Goal: Information Seeking & Learning: Check status

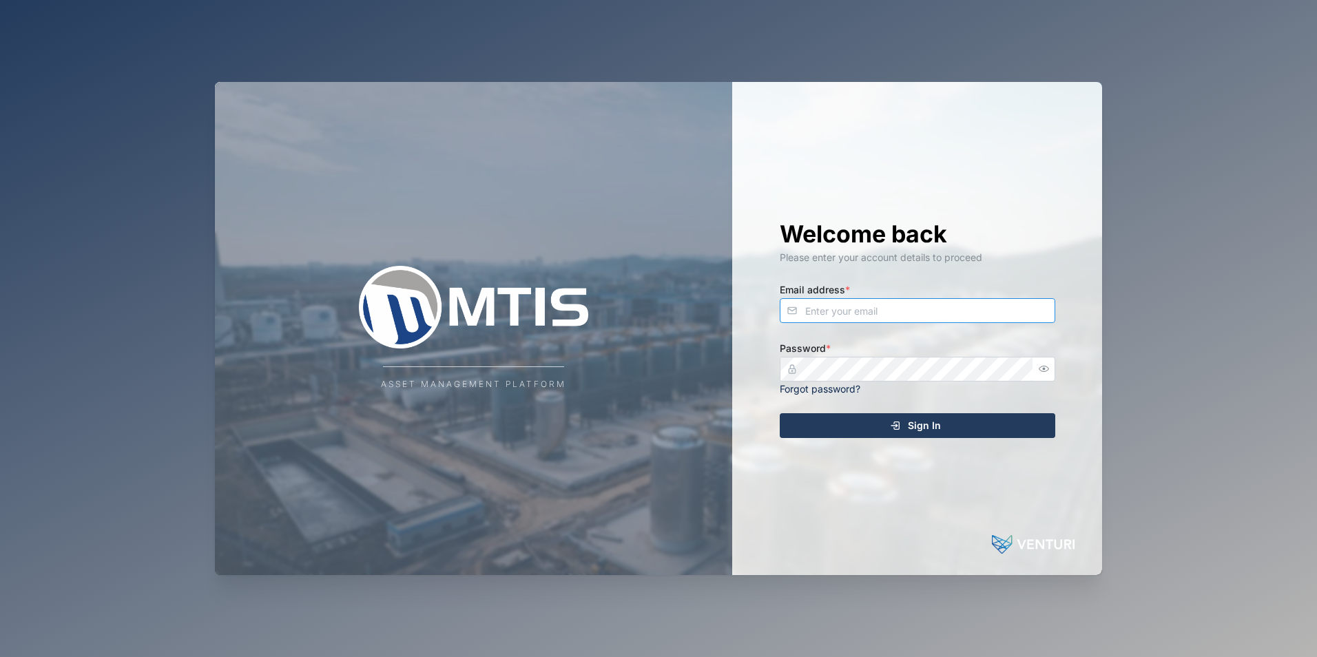
type input "[EMAIL_ADDRESS][DOMAIN_NAME]"
click at [854, 428] on div "Sign In" at bounding box center [914, 425] width 253 height 23
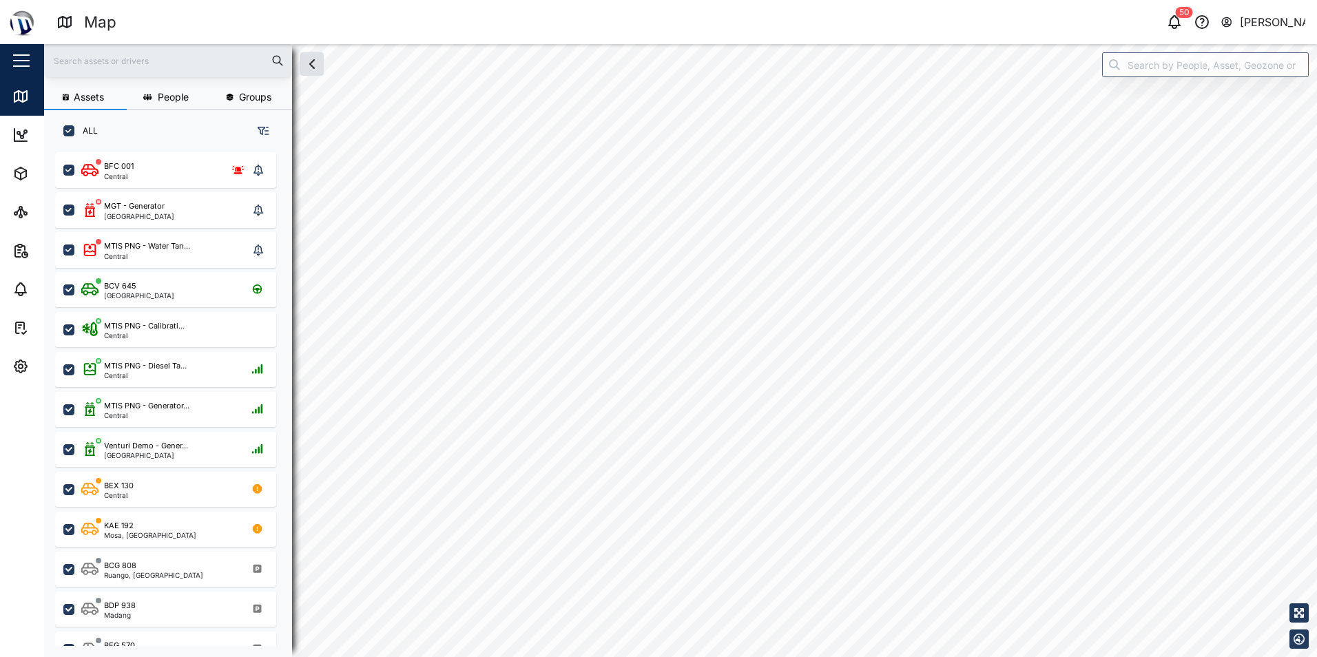
checkbox input "true"
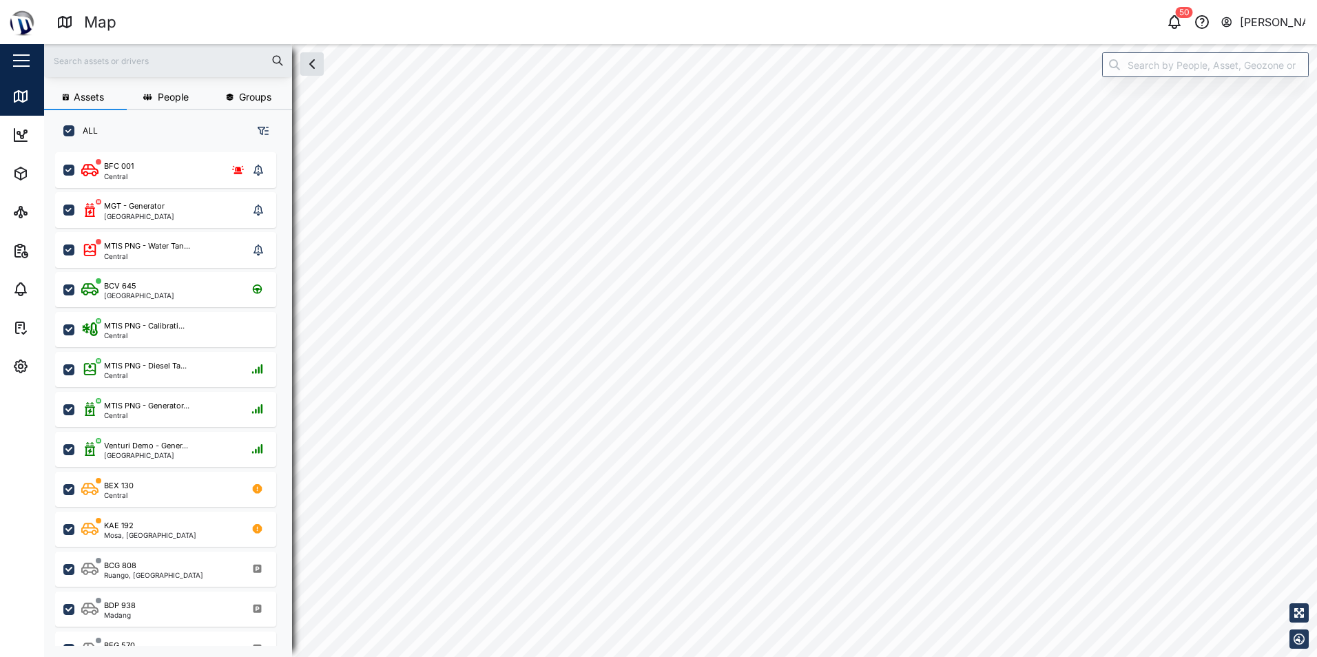
checkbox input "true"
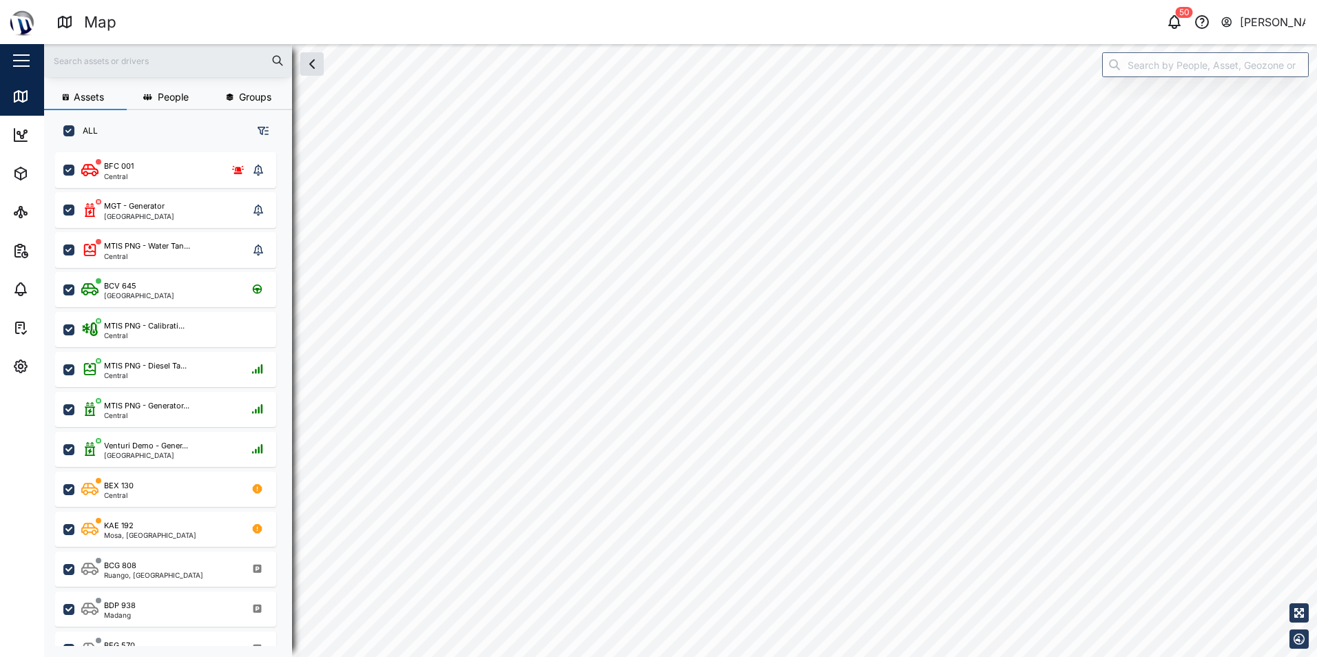
checkbox input "true"
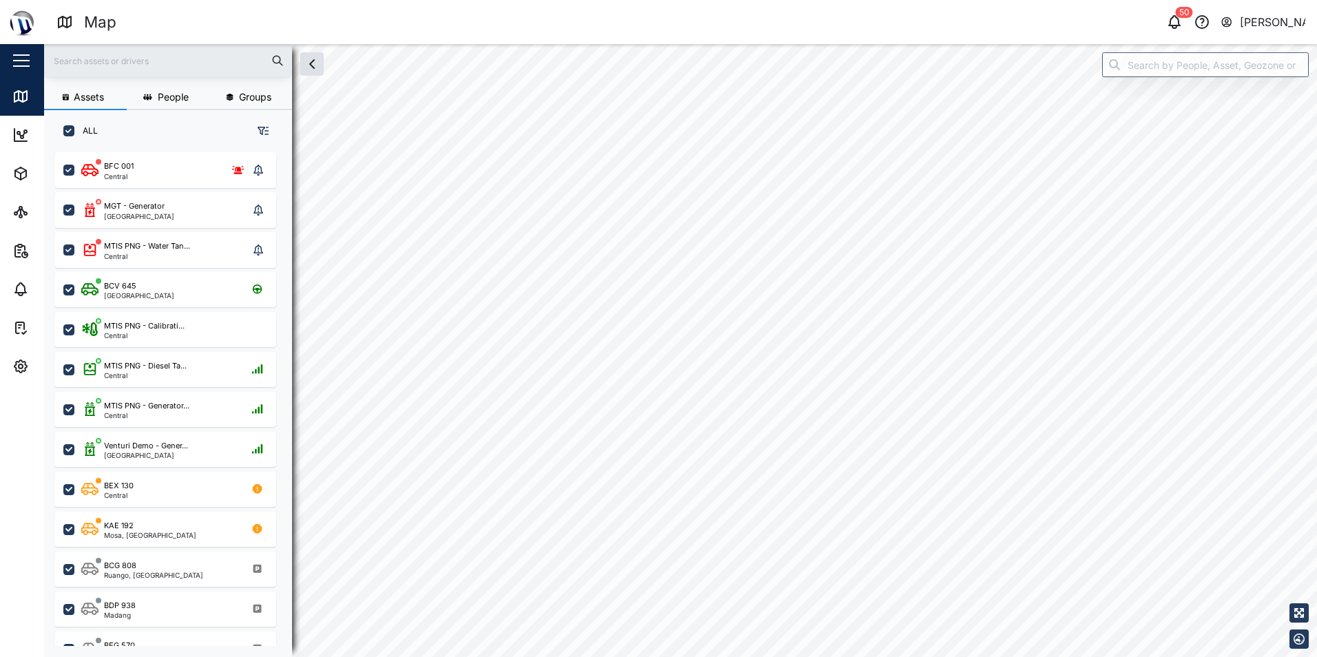
checkbox input "true"
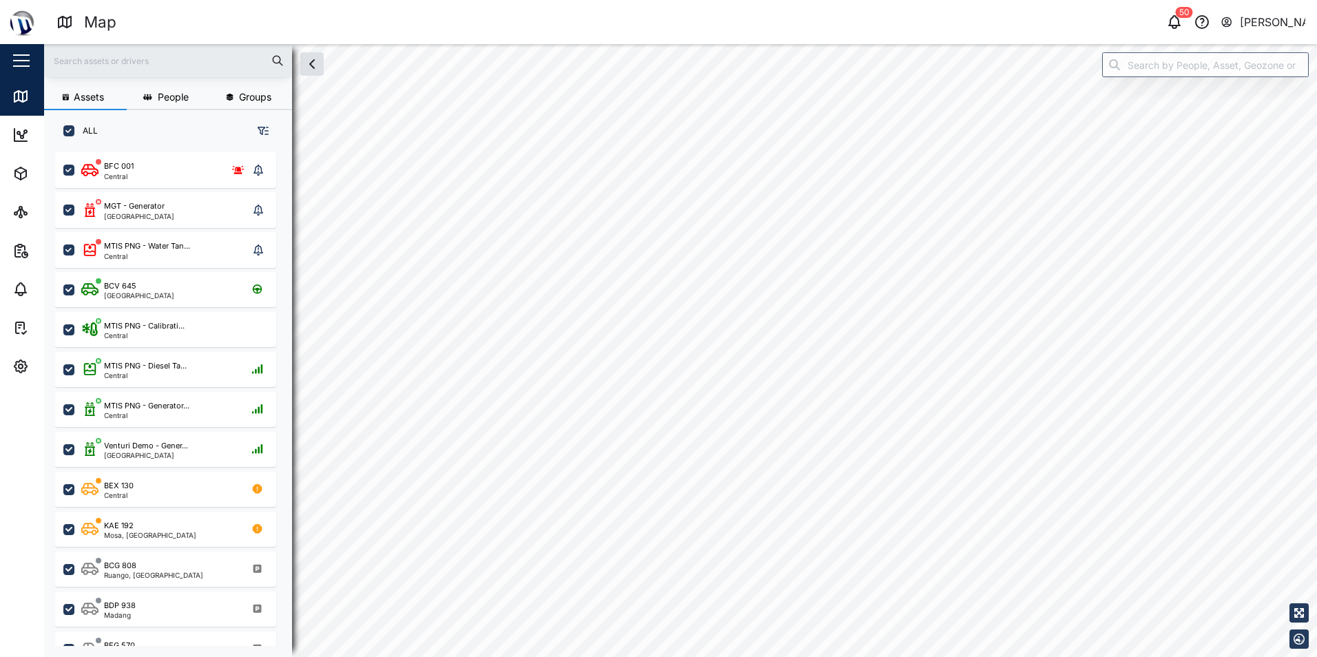
checkbox input "true"
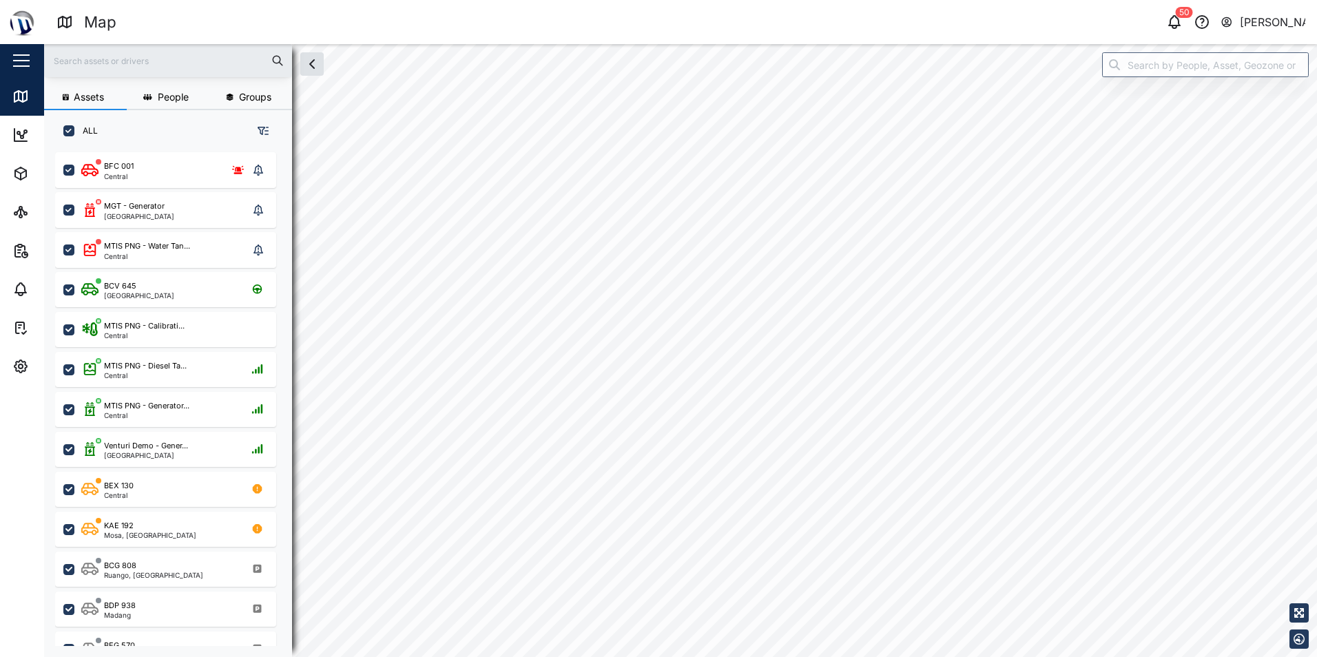
checkbox input "true"
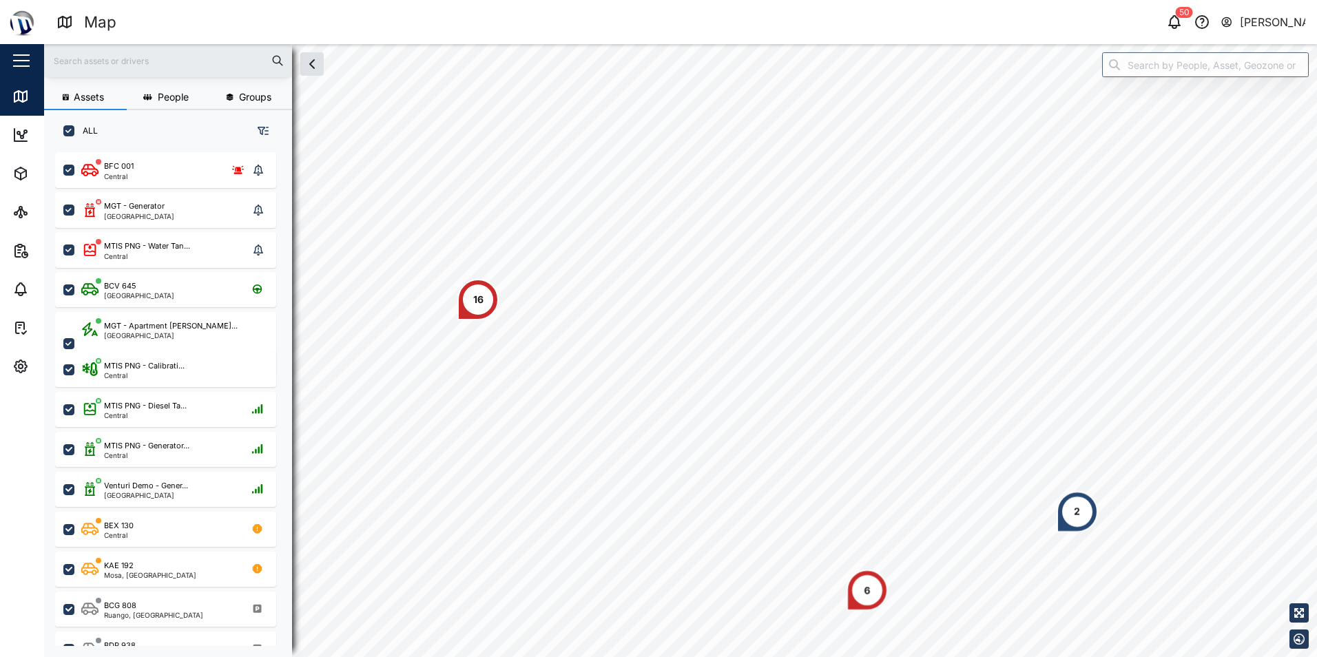
click at [482, 304] on div "16" at bounding box center [478, 299] width 10 height 15
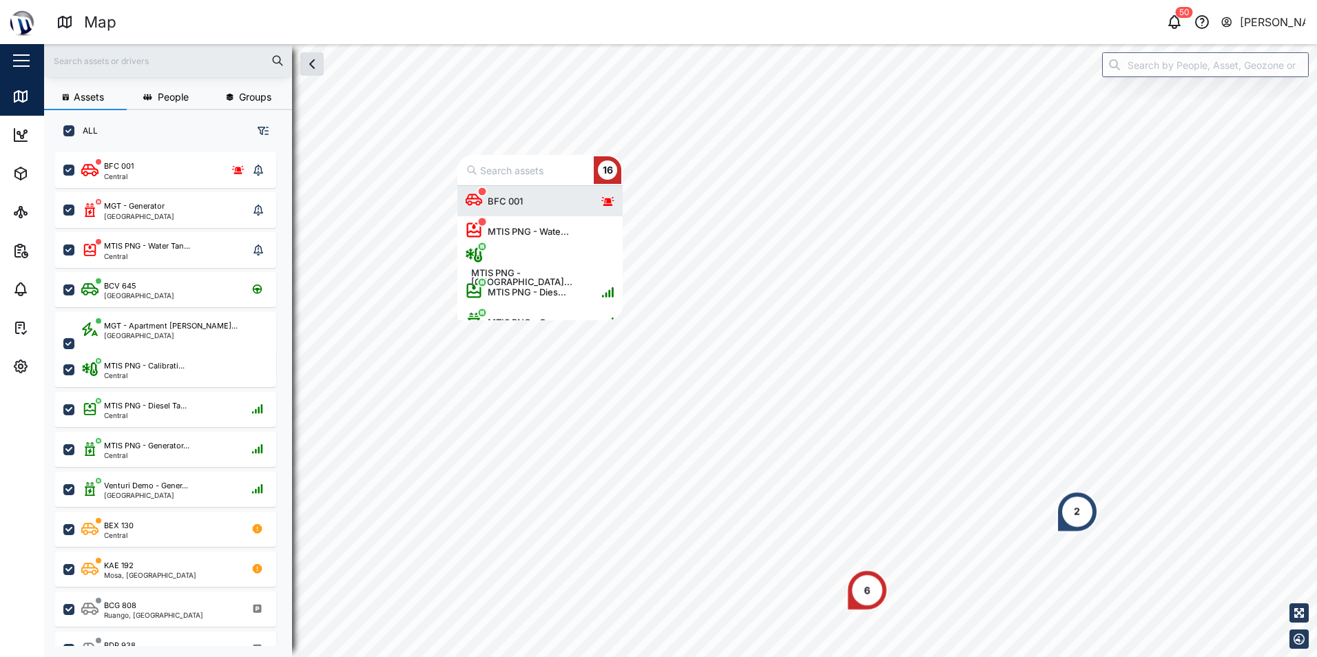
scroll to position [124, 155]
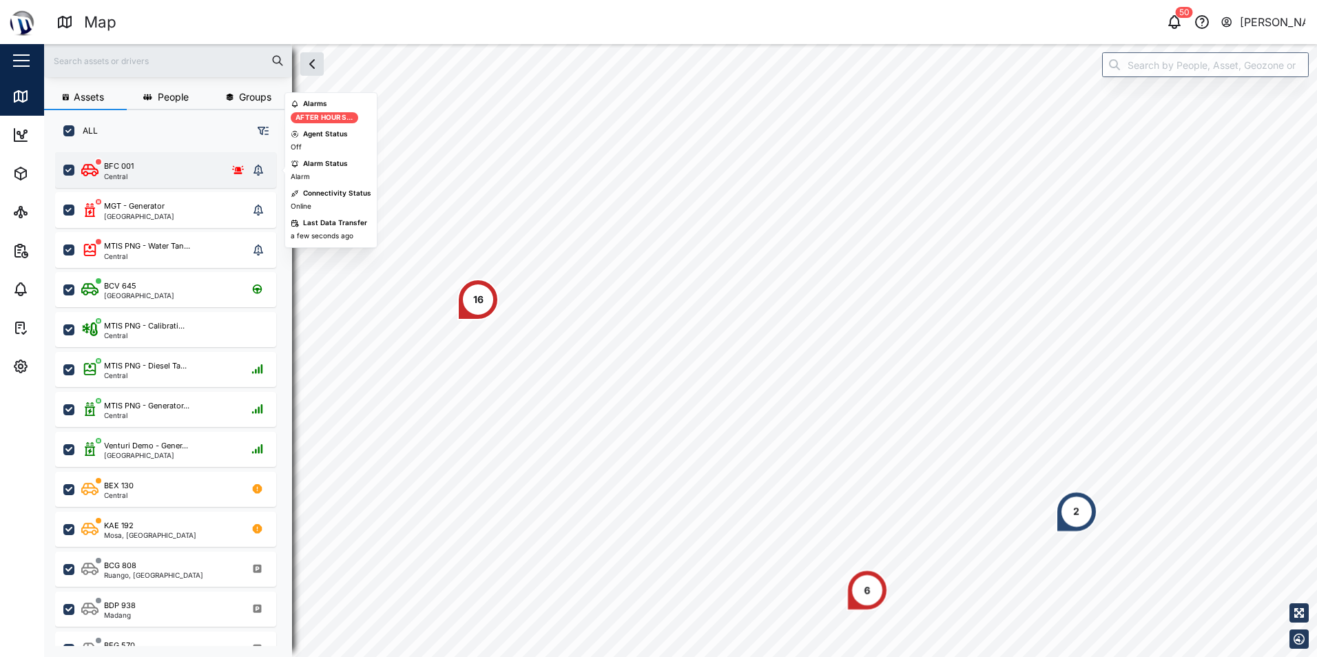
click at [236, 170] on icon "grid" at bounding box center [237, 168] width 13 height 11
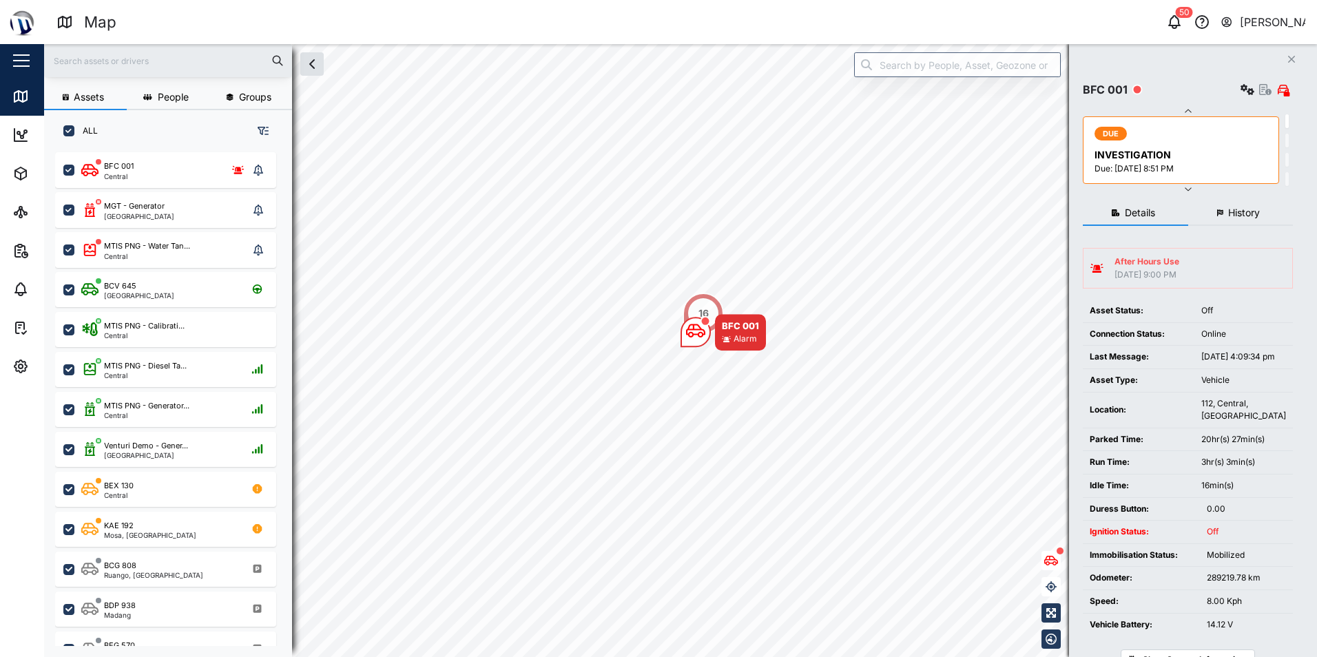
click at [1242, 206] on button "History" at bounding box center [1240, 213] width 105 height 25
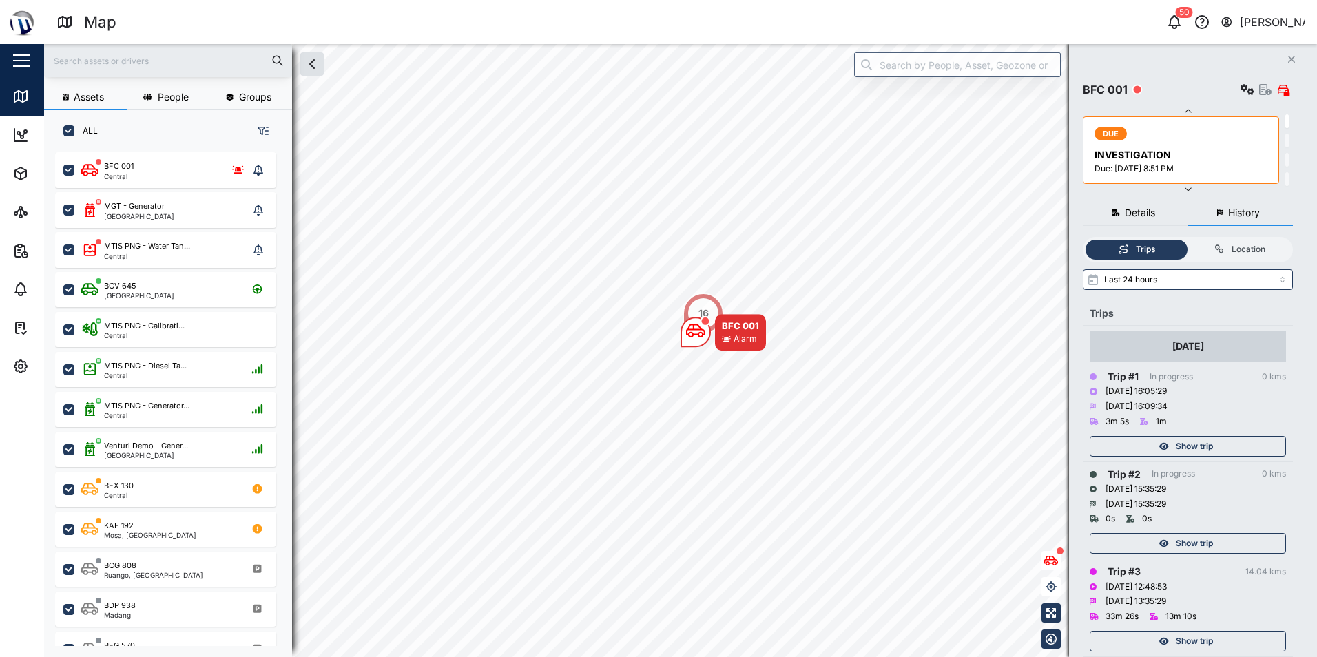
scroll to position [344, 0]
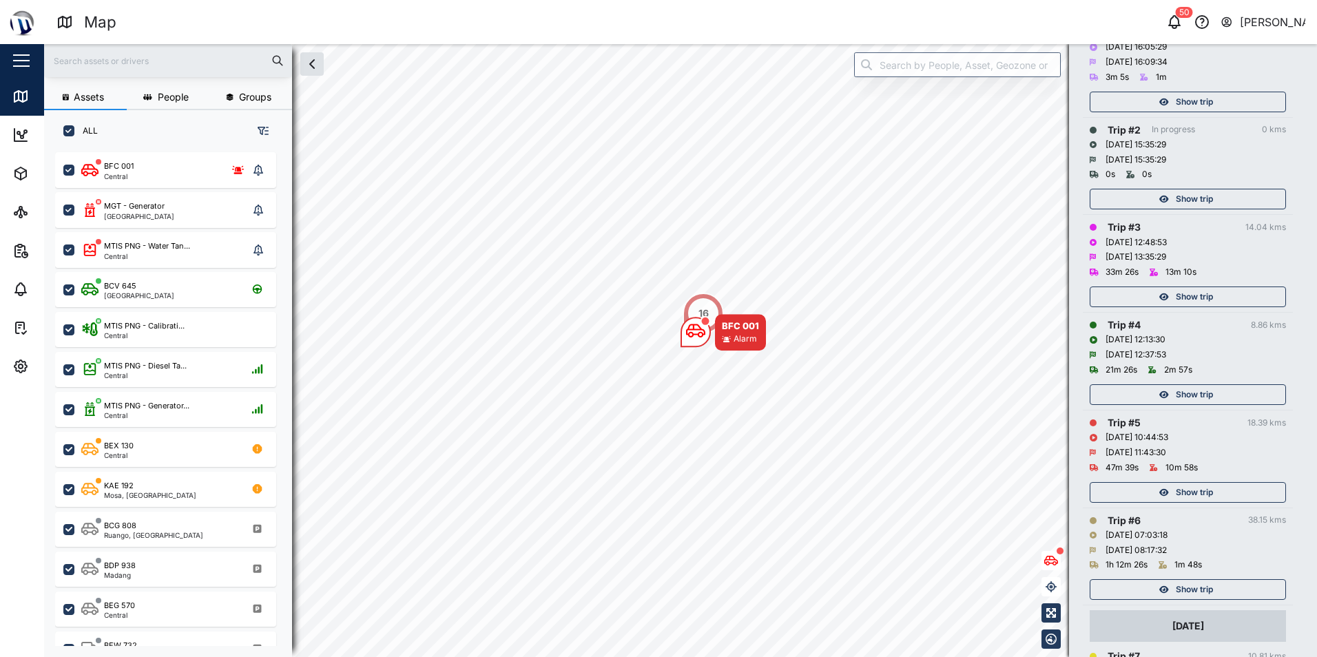
click at [1202, 491] on span "Show trip" at bounding box center [1194, 492] width 37 height 19
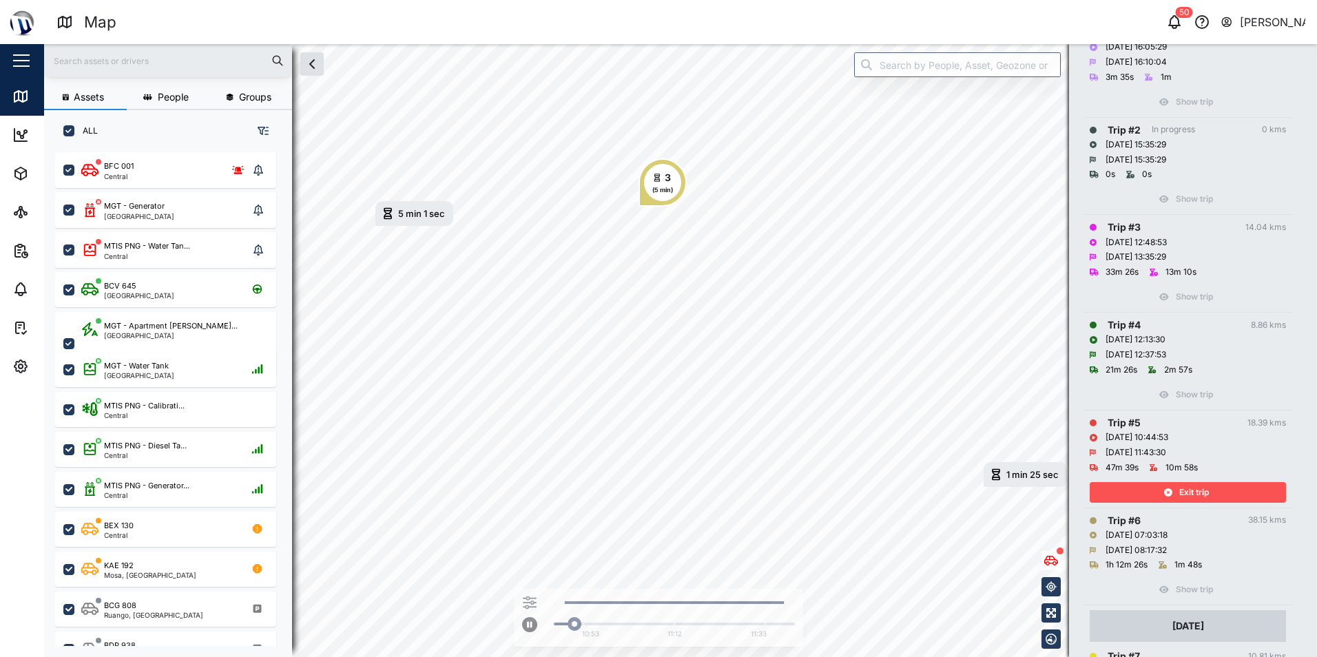
click at [1189, 492] on span "Exit trip" at bounding box center [1194, 492] width 30 height 19
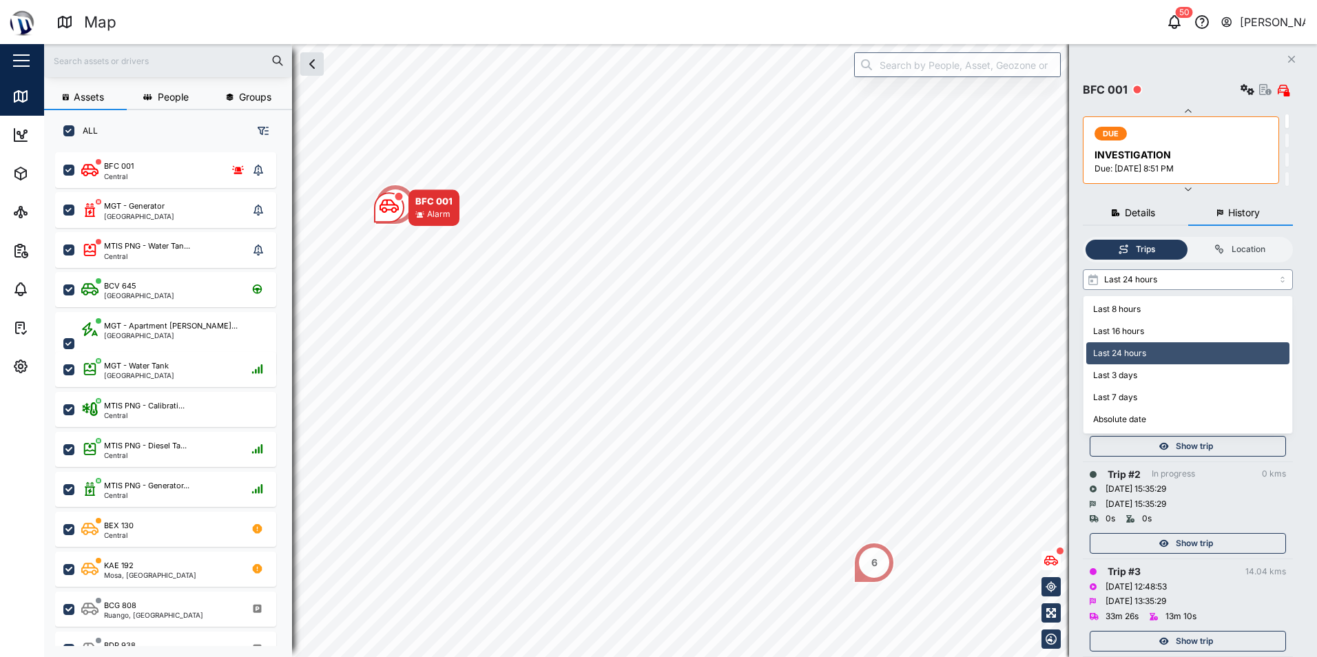
click at [1225, 277] on input "Last 24 hours" at bounding box center [1188, 279] width 210 height 21
type input "Last 16 hours"
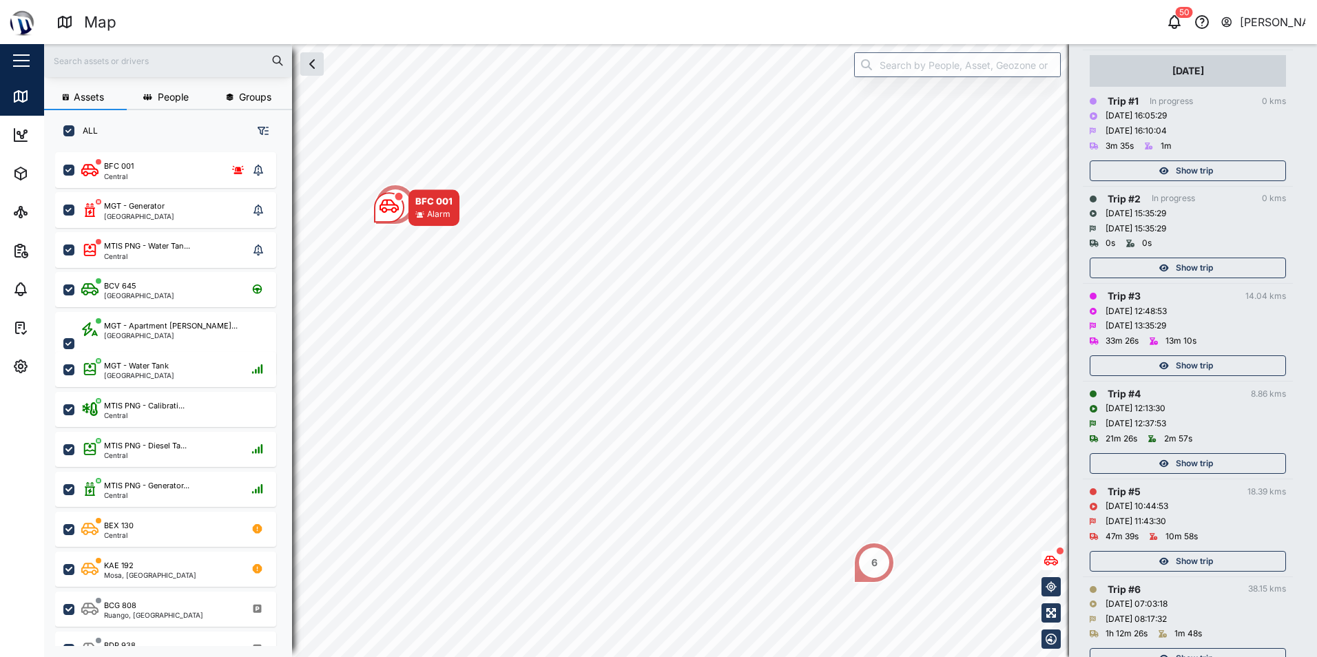
scroll to position [320, 0]
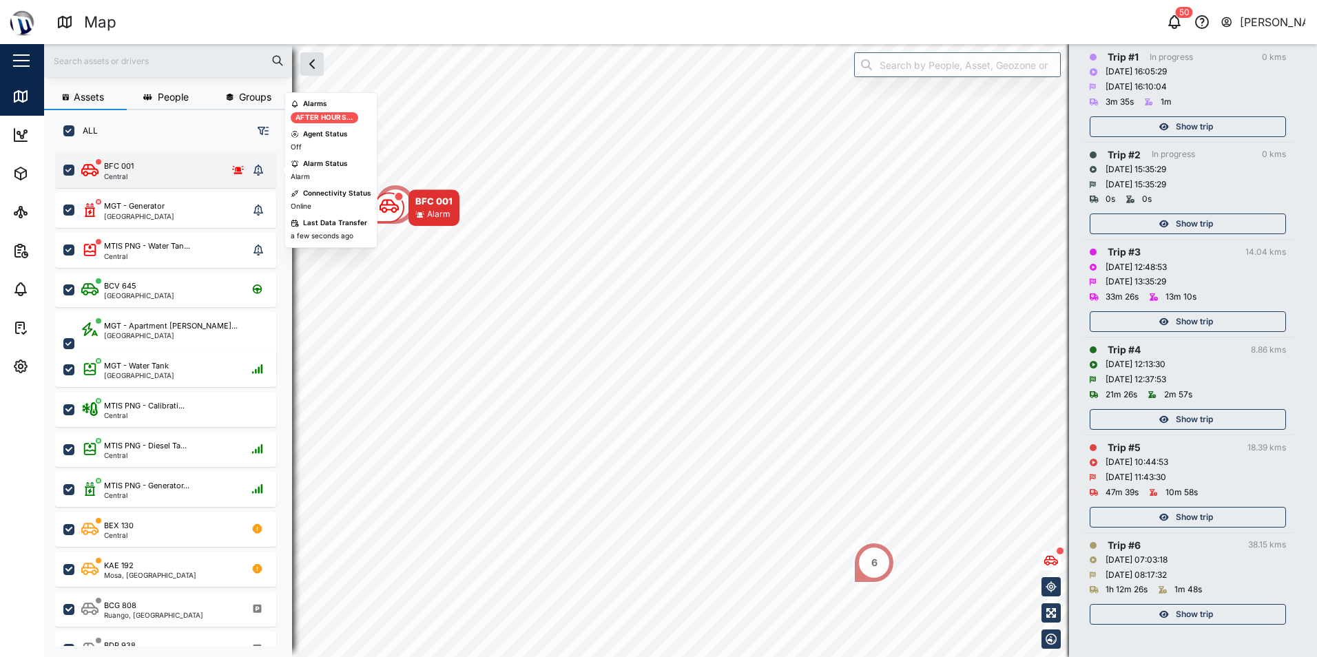
click at [238, 178] on div "BFC 001 Central" at bounding box center [164, 169] width 167 height 19
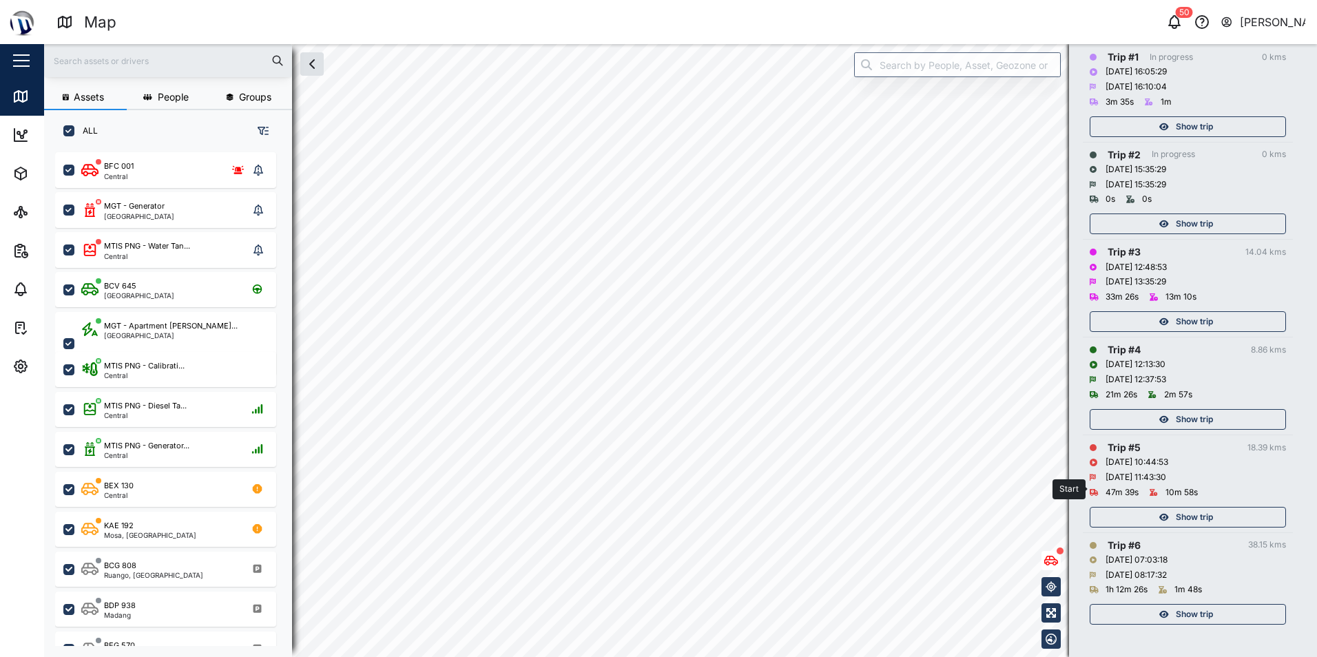
scroll to position [0, 0]
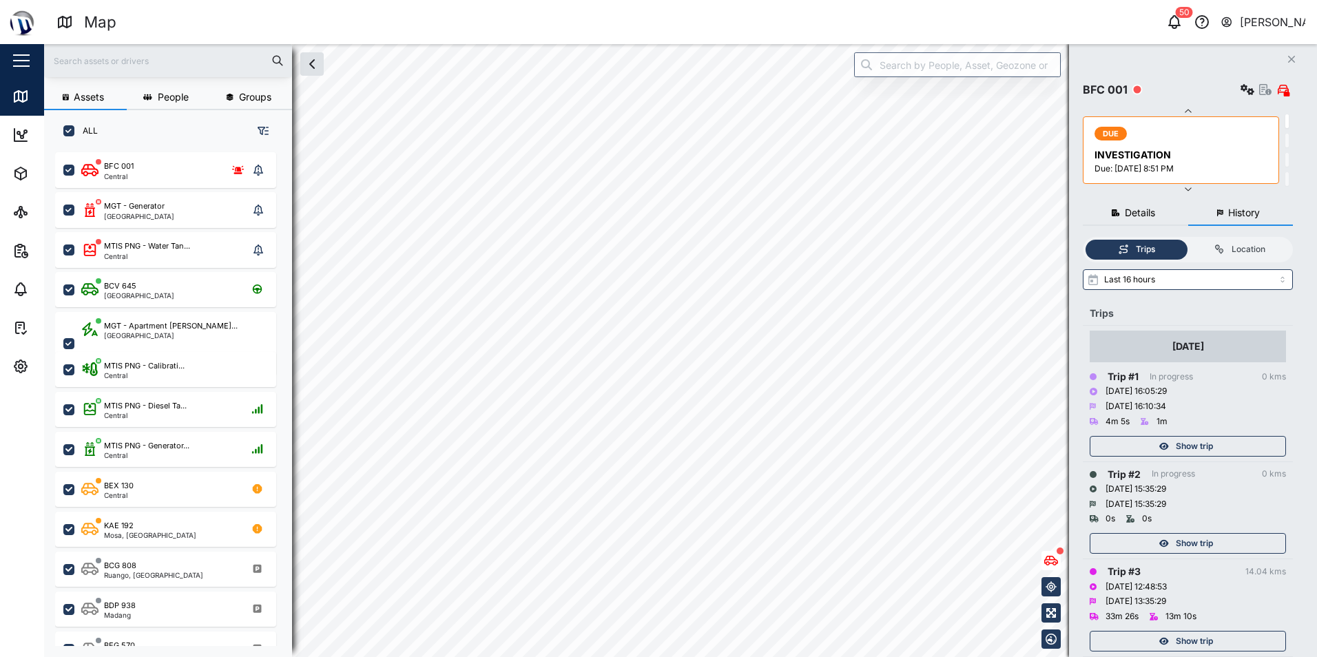
click at [1218, 174] on div "Due: [DATE] 8:51 PM" at bounding box center [1182, 169] width 176 height 13
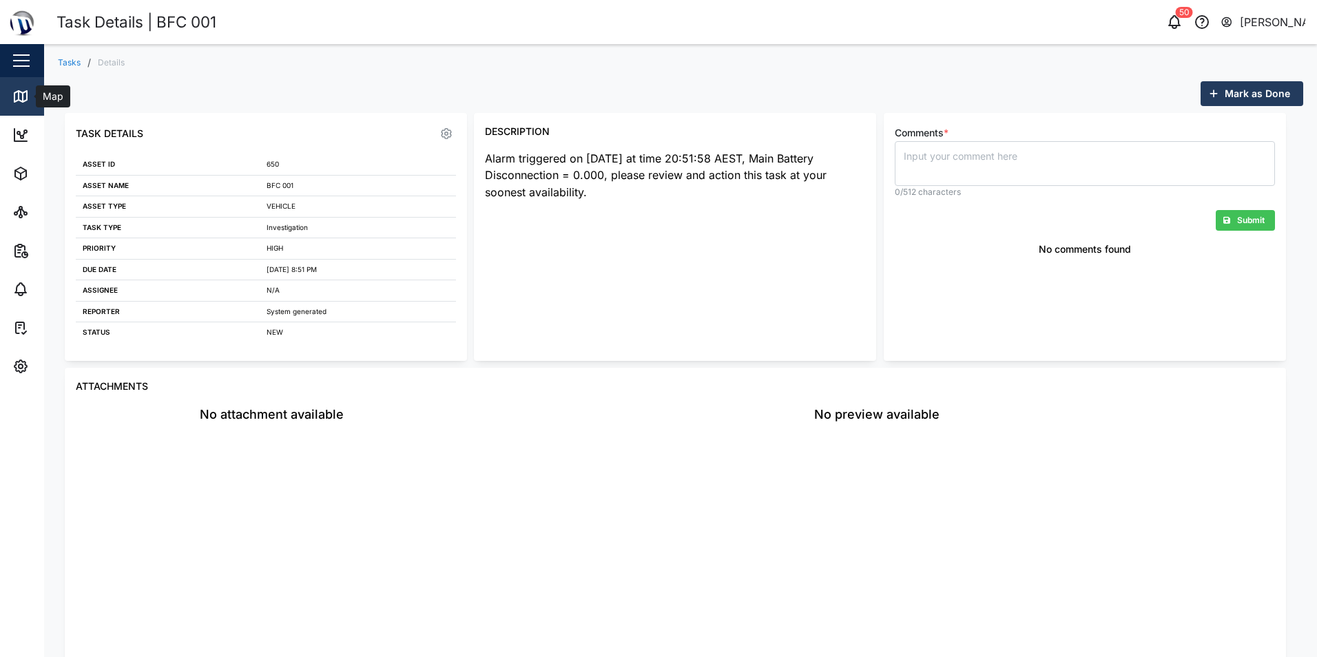
click at [6, 96] on link "Map" at bounding box center [89, 96] width 179 height 39
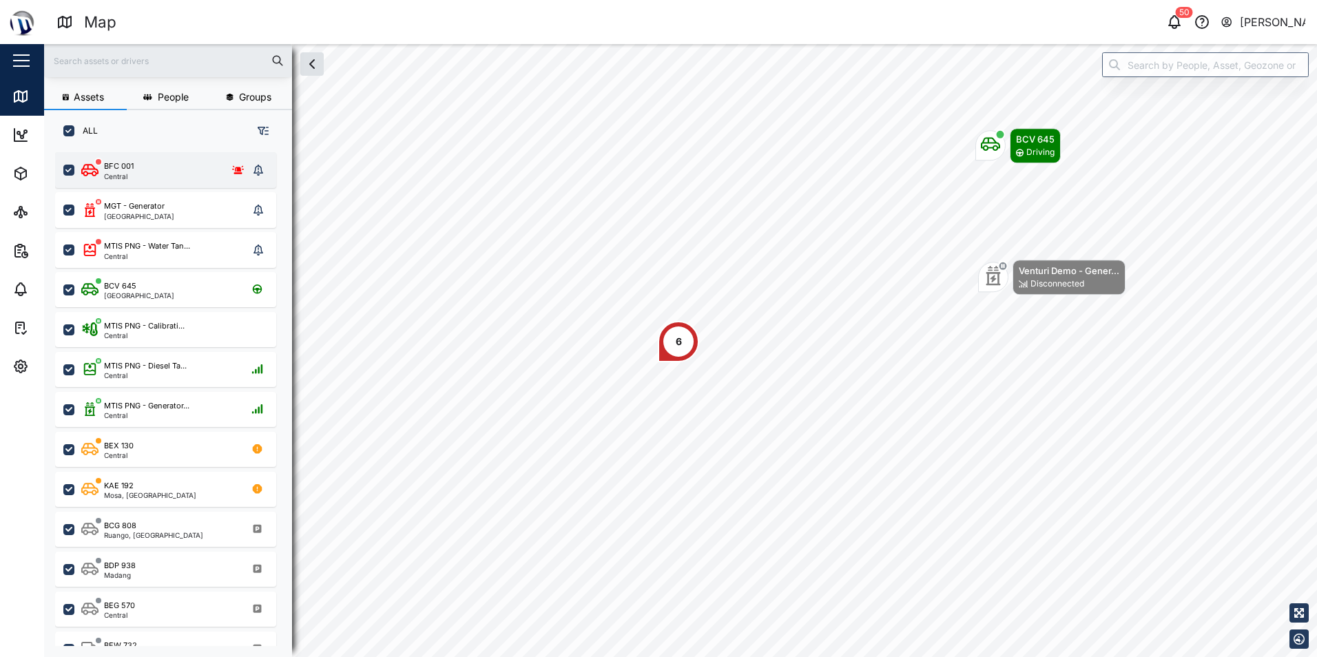
scroll to position [488, 216]
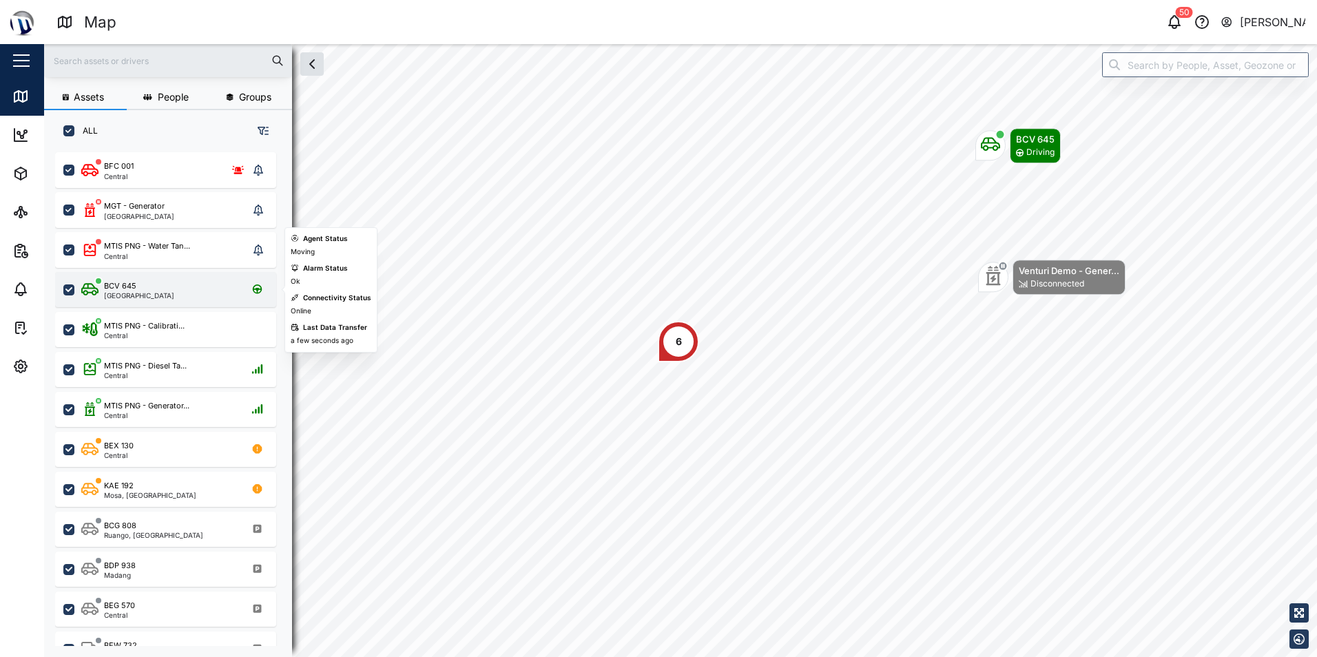
click at [118, 286] on div "BCV 645" at bounding box center [120, 286] width 32 height 12
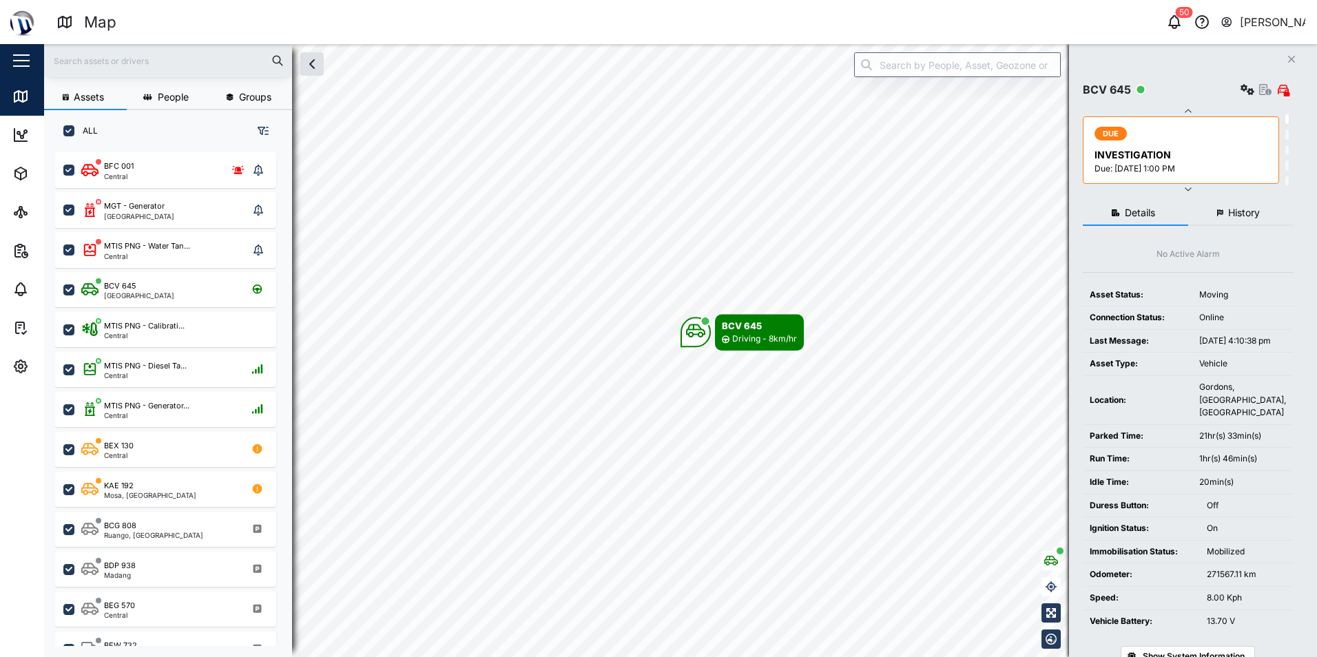
click at [1242, 218] on span "History" at bounding box center [1244, 213] width 32 height 10
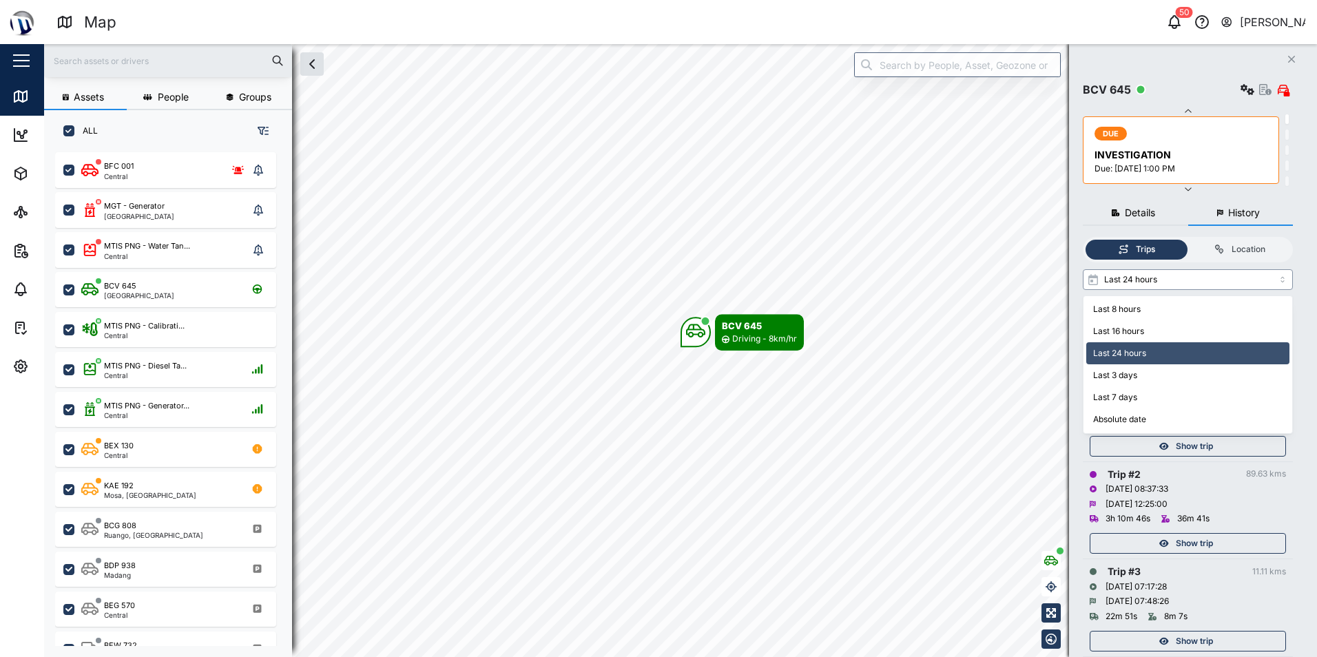
click at [1180, 279] on input "Last 24 hours" at bounding box center [1188, 279] width 210 height 21
type input "Last 7 days"
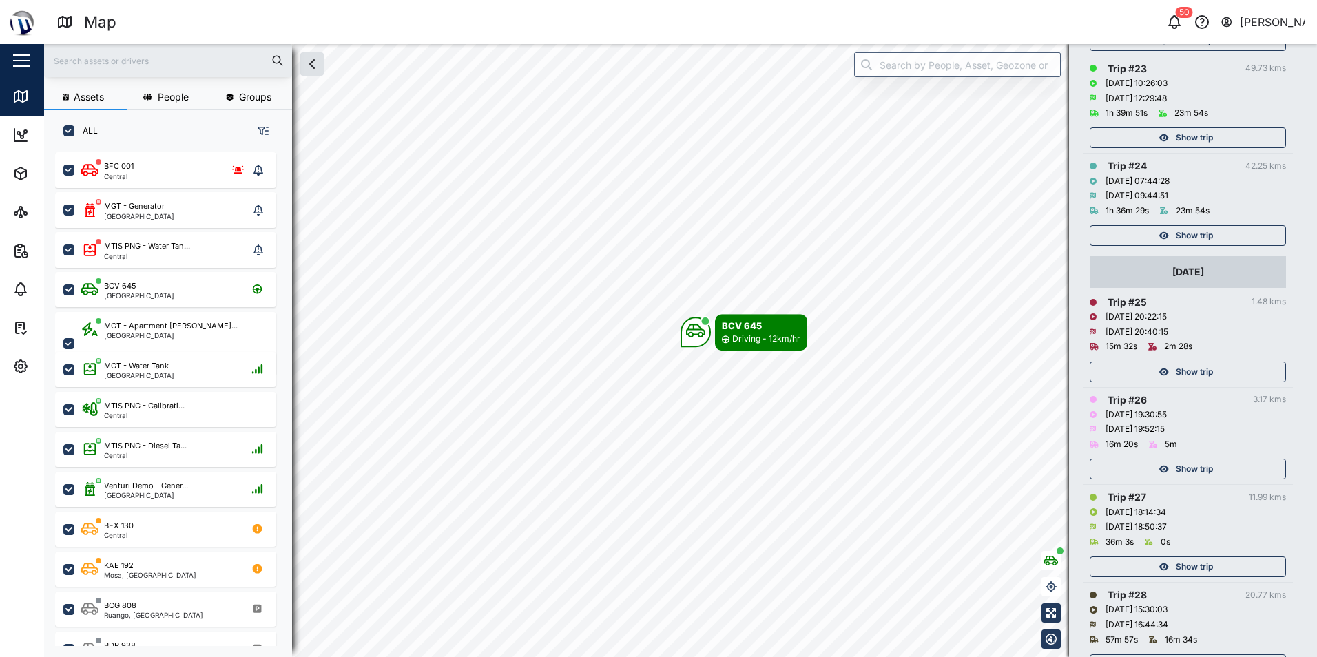
scroll to position [2736, 0]
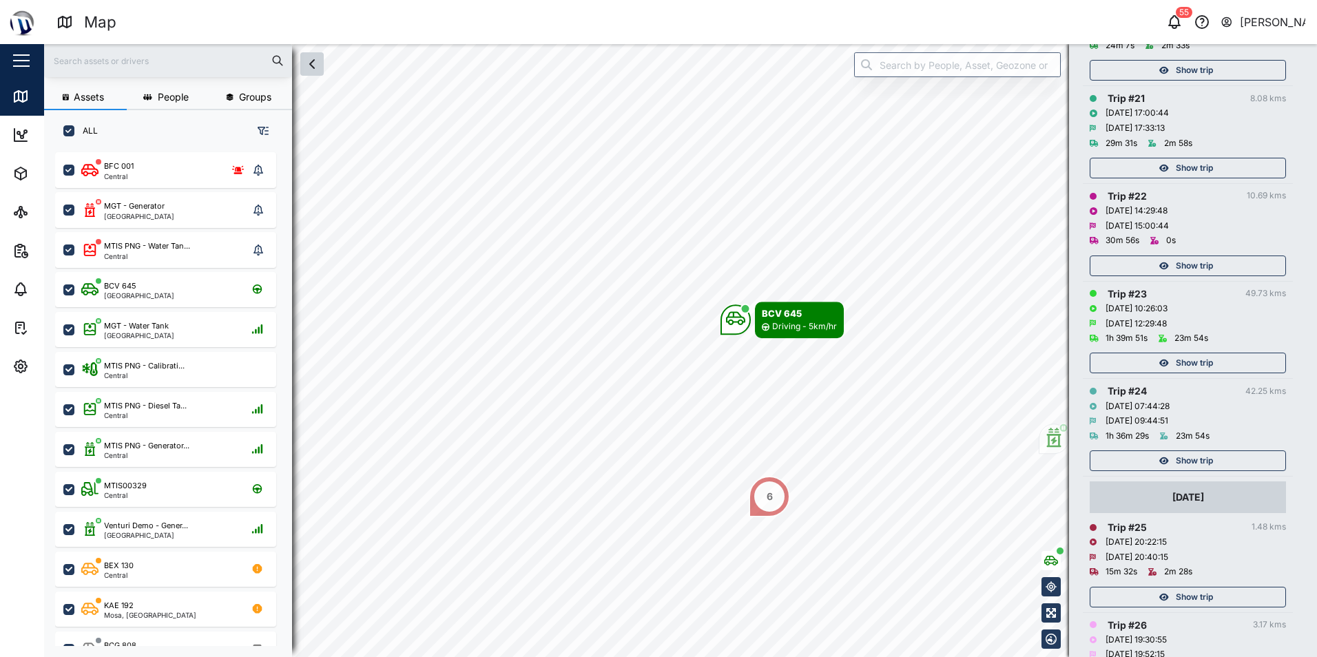
click at [315, 67] on icon "button" at bounding box center [312, 64] width 17 height 17
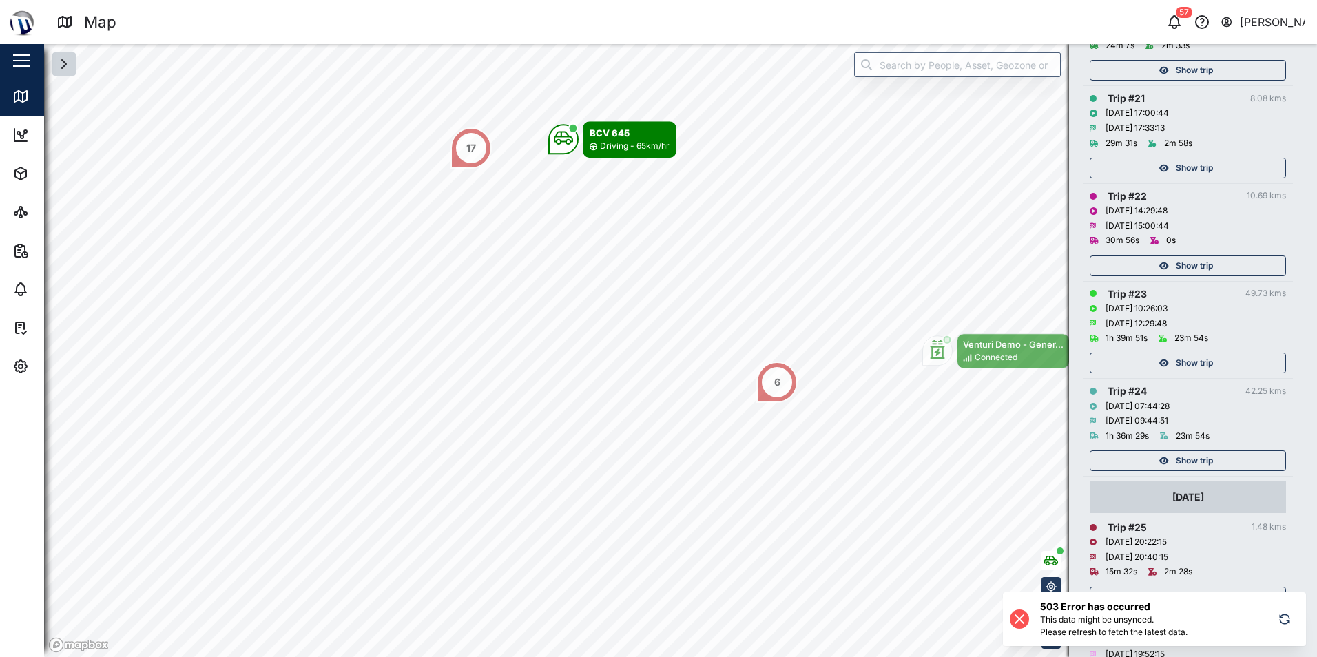
click at [1291, 617] on icon "button" at bounding box center [1284, 619] width 14 height 17
